Goal: Information Seeking & Learning: Find specific fact

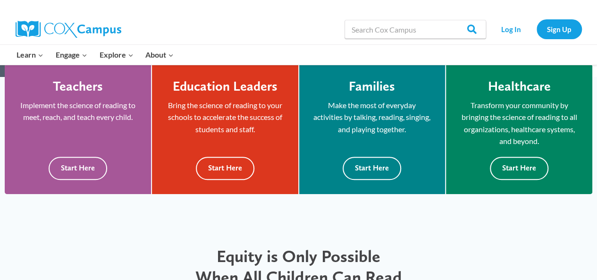
scroll to position [236, 0]
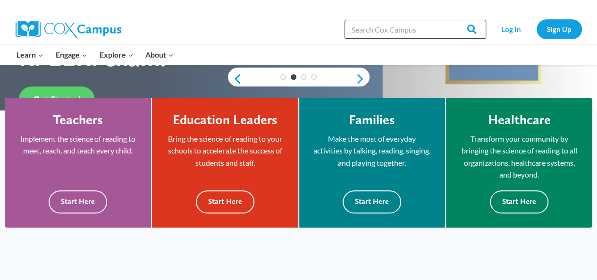
click at [374, 38] on input "Search in [URL][DOMAIN_NAME]" at bounding box center [415, 29] width 142 height 19
type input "Y"
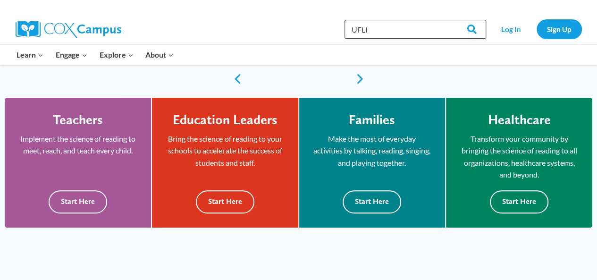
type input "UFLI"
click at [449, 20] on input "Search" at bounding box center [467, 29] width 37 height 19
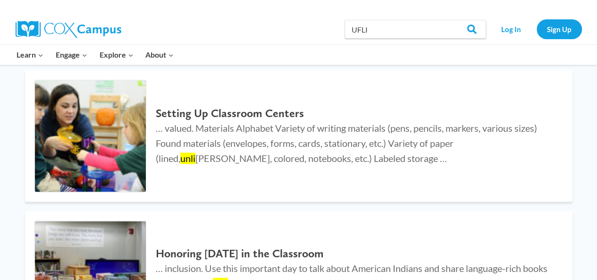
scroll to position [425, 0]
